Goal: Communication & Community: Answer question/provide support

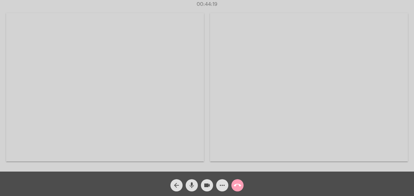
click at [239, 189] on span "call_end" at bounding box center [237, 185] width 7 height 12
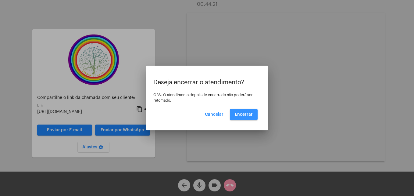
click at [247, 112] on span "Encerrar" at bounding box center [244, 114] width 18 height 4
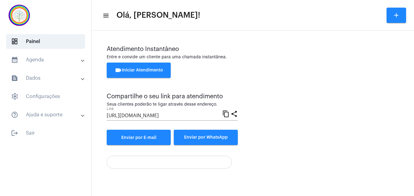
click at [148, 69] on span "videocam Iniciar Atendimento" at bounding box center [139, 70] width 48 height 4
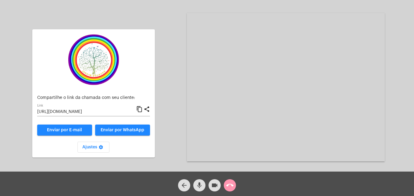
click at [141, 108] on mat-icon "content_copy" at bounding box center [139, 108] width 6 height 7
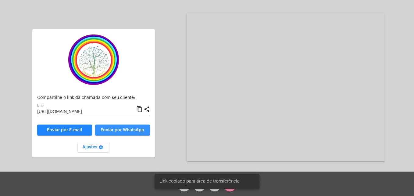
click at [138, 129] on span "Enviar por WhatsApp" at bounding box center [123, 130] width 44 height 4
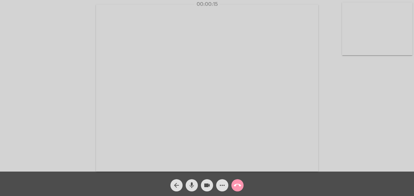
click at [346, 50] on video at bounding box center [377, 28] width 70 height 53
click at [165, 164] on video at bounding box center [262, 87] width 222 height 167
